Goal: Task Accomplishment & Management: Use online tool/utility

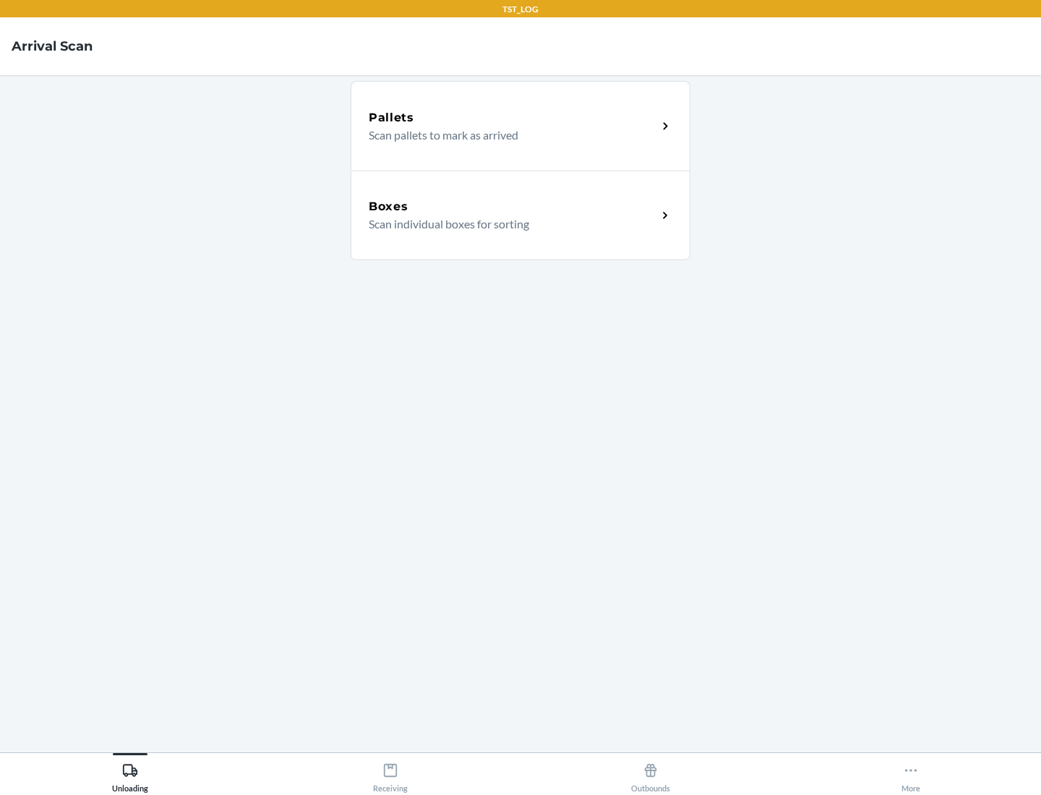
click at [512, 207] on div "Boxes" at bounding box center [513, 206] width 288 height 17
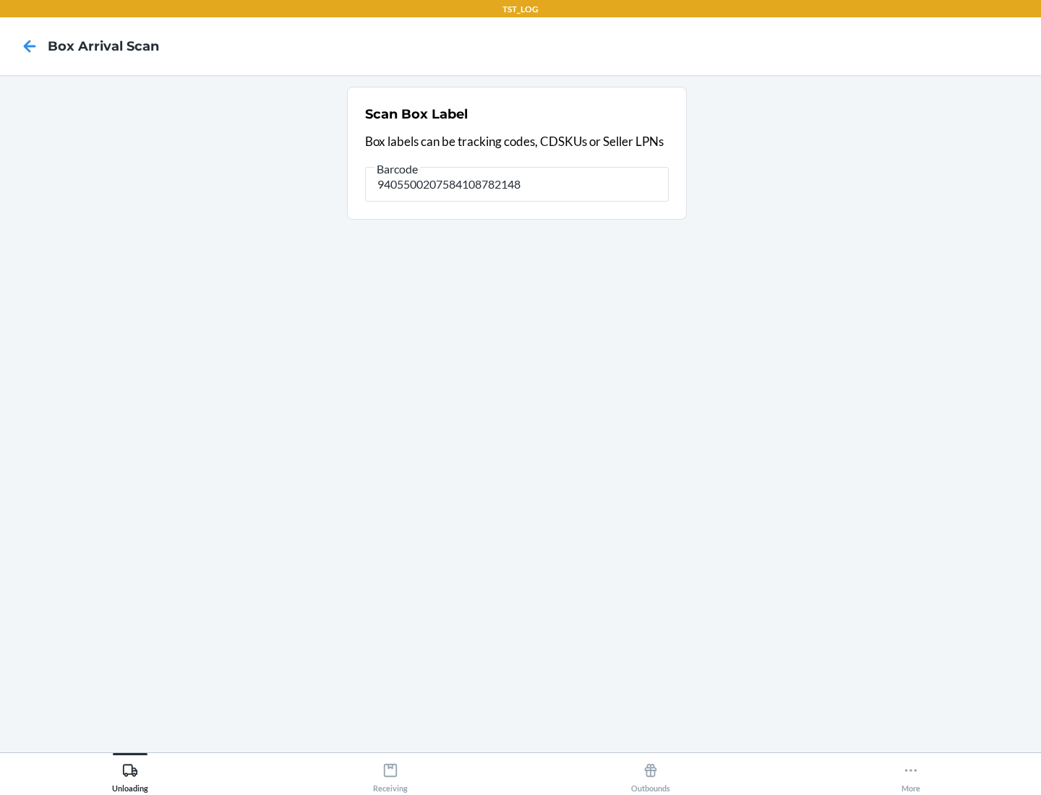
type input "9405500207584108782148"
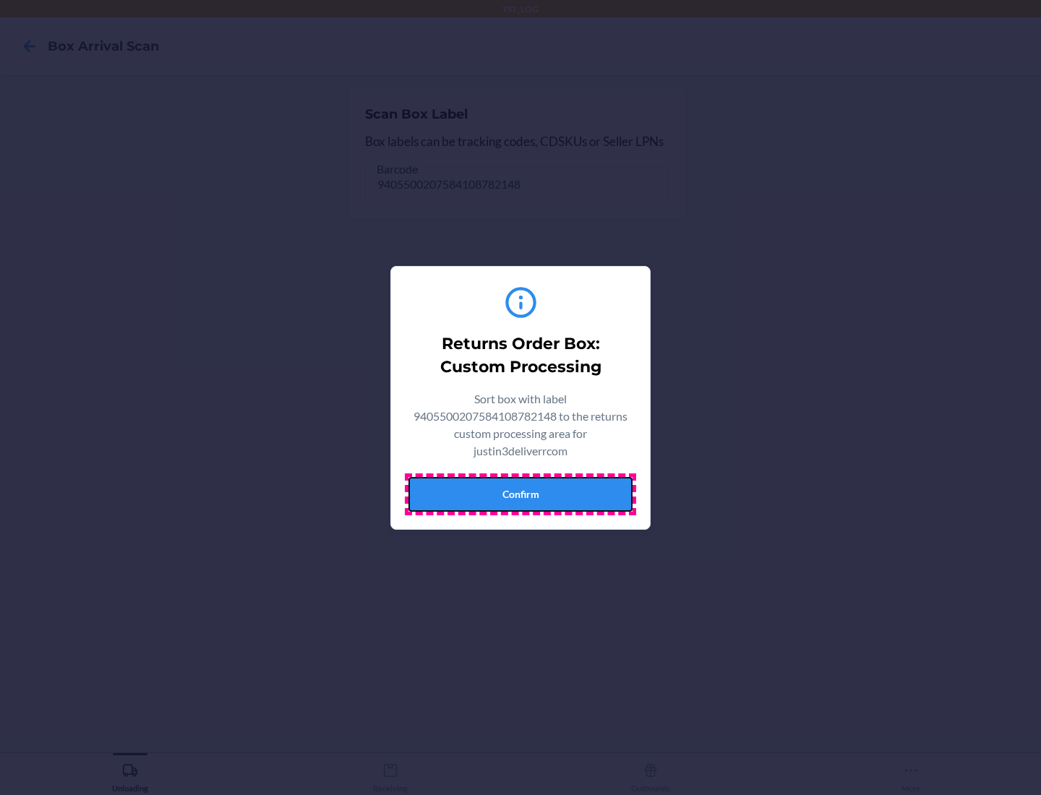
click at [520, 494] on button "Confirm" at bounding box center [520, 494] width 224 height 35
